Goal: Task Accomplishment & Management: Manage account settings

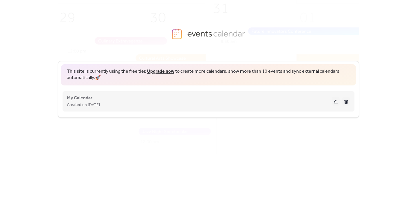
click at [335, 104] on button at bounding box center [336, 101] width 8 height 9
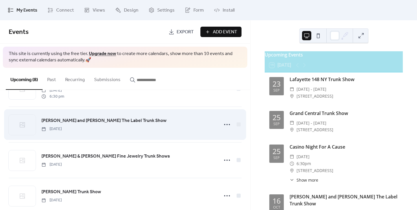
scroll to position [94, 0]
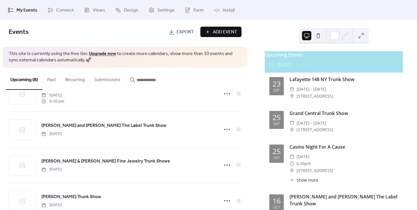
click at [45, 77] on button "Past" at bounding box center [52, 78] width 18 height 21
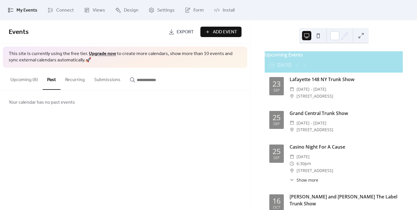
click at [23, 78] on button "Upcoming (8)" at bounding box center [24, 78] width 37 height 21
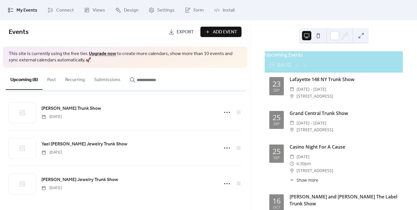
scroll to position [98, 0]
